Goal: Entertainment & Leisure: Consume media (video, audio)

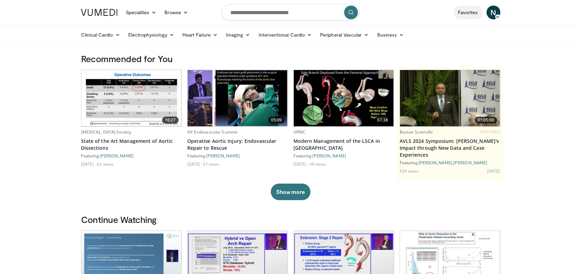
click at [464, 15] on link "Favorites" at bounding box center [468, 13] width 29 height 14
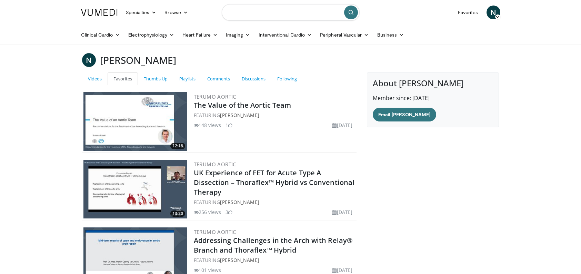
click at [294, 10] on input "Search topics, interventions" at bounding box center [291, 12] width 138 height 17
type input "**********"
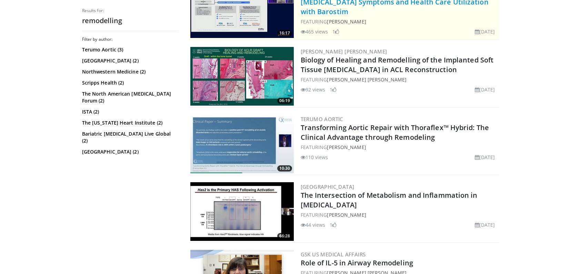
scroll to position [167, 0]
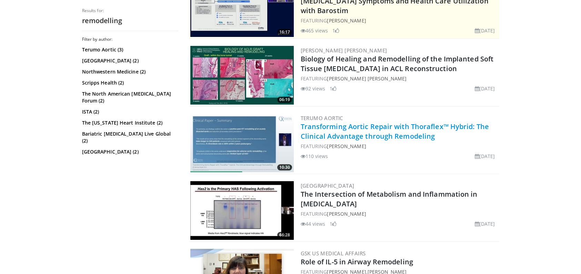
click at [362, 132] on link "Transforming Aortic Repair with Thoraflex™ Hybrid: The Clinical Advantage throu…" at bounding box center [395, 131] width 188 height 19
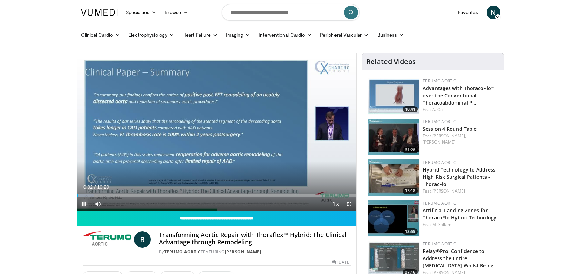
click at [84, 203] on span "Video Player" at bounding box center [84, 204] width 14 height 14
click at [98, 194] on div "Loaded : 6.29% 00:05 00:48" at bounding box center [216, 195] width 279 height 3
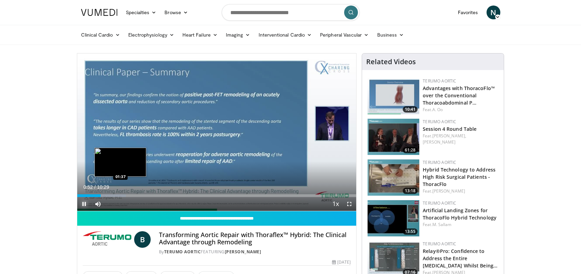
click at [120, 192] on div "Loaded : 17.48% 00:53 01:37" at bounding box center [216, 193] width 279 height 7
click at [130, 194] on div "Loaded : 20.66% 01:58 01:59" at bounding box center [216, 195] width 279 height 3
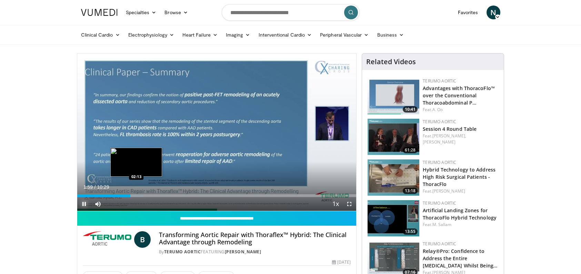
click at [137, 195] on div "Progress Bar" at bounding box center [130, 195] width 27 height 3
click at [143, 195] on div "Progress Bar" at bounding box center [136, 195] width 24 height 3
click at [149, 195] on div "Progress Bar" at bounding box center [143, 195] width 27 height 3
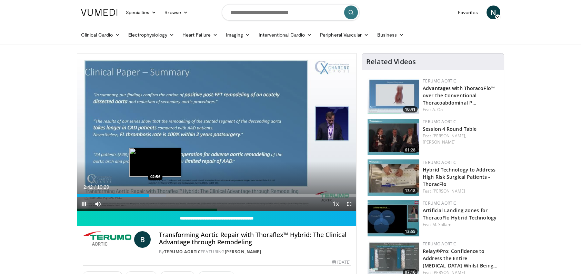
click at [155, 195] on div "Progress Bar" at bounding box center [151, 195] width 29 height 3
click at [161, 195] on div "Progress Bar" at bounding box center [159, 195] width 32 height 3
click at [170, 196] on div "Loaded : 36.55% 03:29 03:29" at bounding box center [216, 195] width 279 height 3
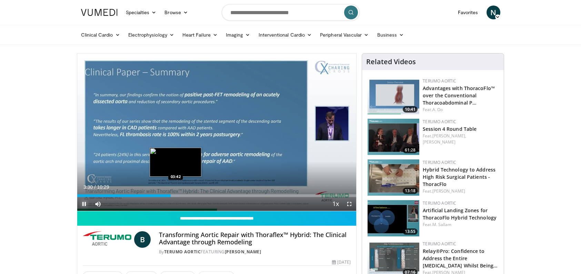
click at [175, 196] on div "Progress Bar" at bounding box center [168, 195] width 22 height 3
click at [180, 195] on div "Progress Bar" at bounding box center [175, 195] width 25 height 3
click at [186, 194] on div "Progress Bar" at bounding box center [181, 195] width 24 height 3
click at [195, 194] on div "Loaded : 46.09% 04:07 04:25" at bounding box center [216, 195] width 279 height 3
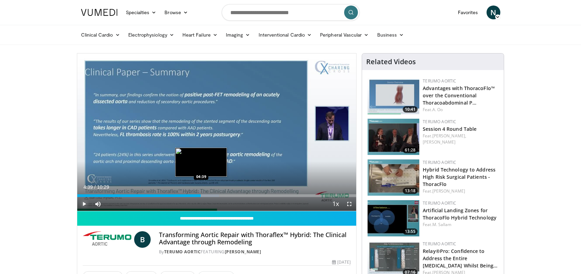
click at [201, 196] on div "Loaded : 50.86% 04:29 04:39" at bounding box center [216, 195] width 279 height 3
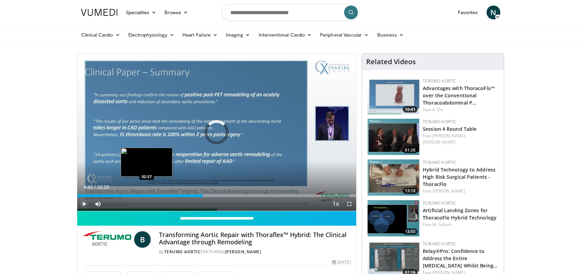
click at [147, 195] on div "Loaded : 55.11% 04:43 02:37" at bounding box center [216, 195] width 279 height 3
click at [142, 194] on div "Loaded : 0.00% 02:26 02:26" at bounding box center [216, 195] width 279 height 3
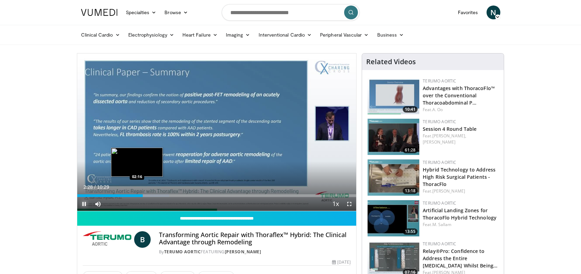
click at [137, 195] on div "Loaded : 33.06% 02:28 02:16" at bounding box center [216, 195] width 279 height 3
click at [84, 203] on span "Video Player" at bounding box center [84, 204] width 14 height 14
click at [350, 203] on span "Video Player" at bounding box center [349, 204] width 14 height 14
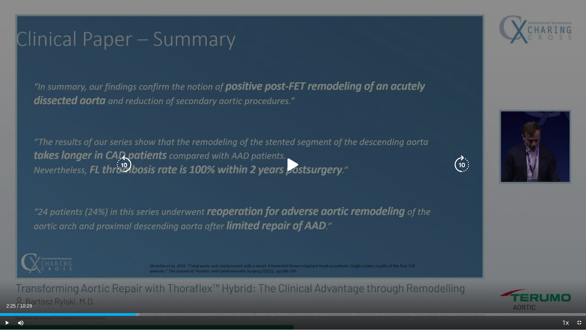
click at [290, 164] on icon "Video Player" at bounding box center [292, 164] width 19 height 19
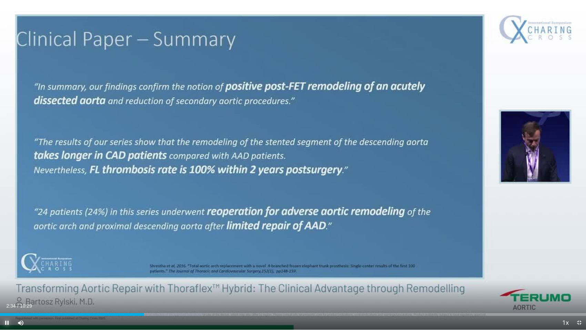
click at [8, 273] on span "Video Player" at bounding box center [7, 323] width 14 height 14
